Goal: Task Accomplishment & Management: Manage account settings

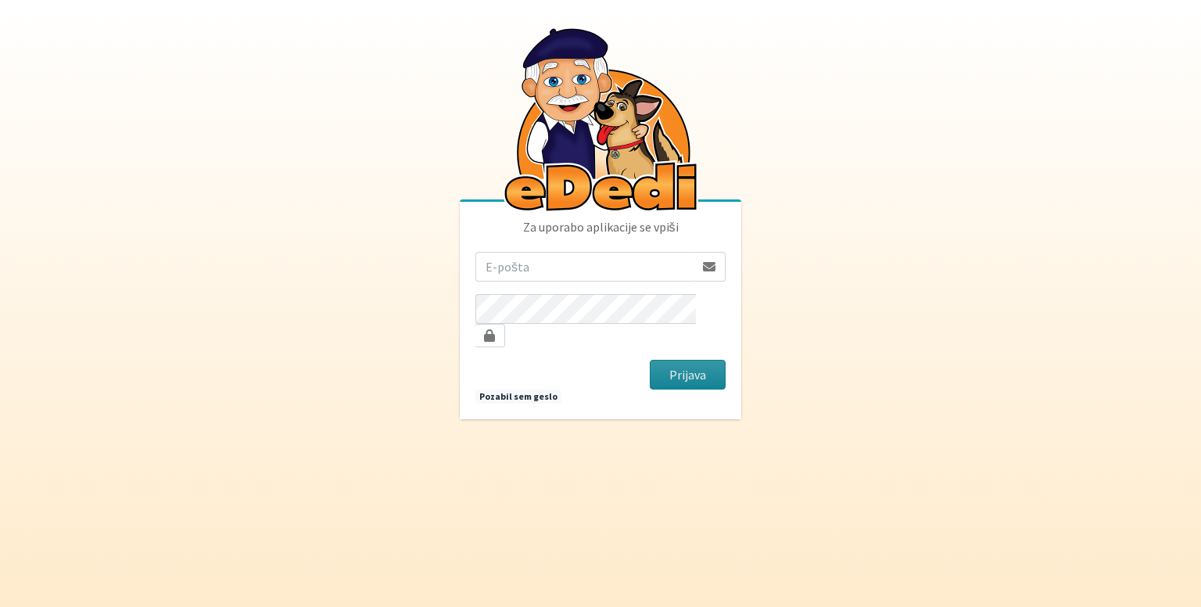
type input "[EMAIL_ADDRESS][DOMAIN_NAME]"
click at [689, 360] on button "Prijava" at bounding box center [688, 375] width 76 height 30
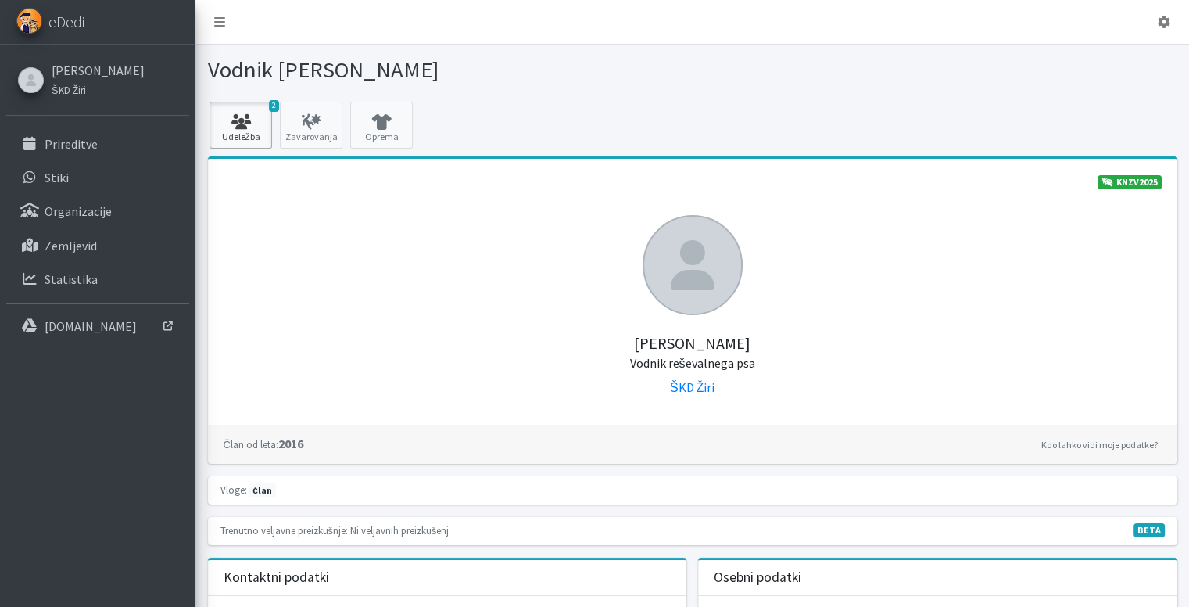
click at [244, 126] on icon at bounding box center [240, 122] width 53 height 16
